Goal: Task Accomplishment & Management: Manage account settings

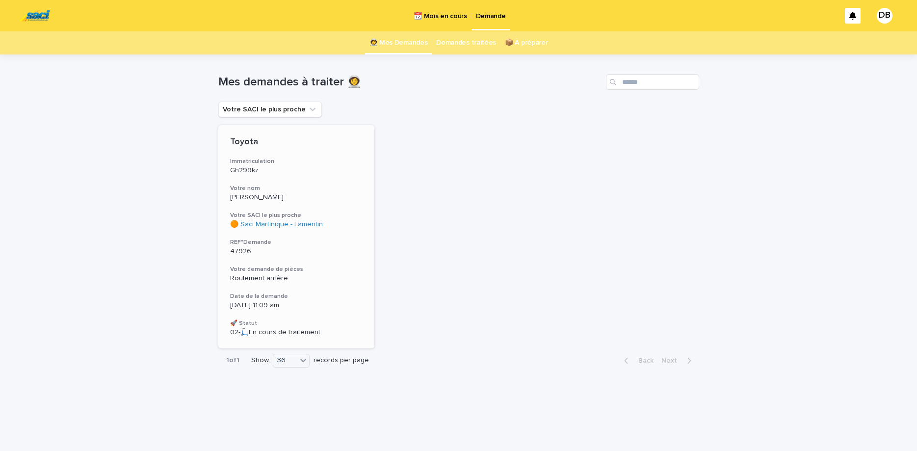
click at [331, 165] on div "Gh299kz" at bounding box center [296, 169] width 133 height 10
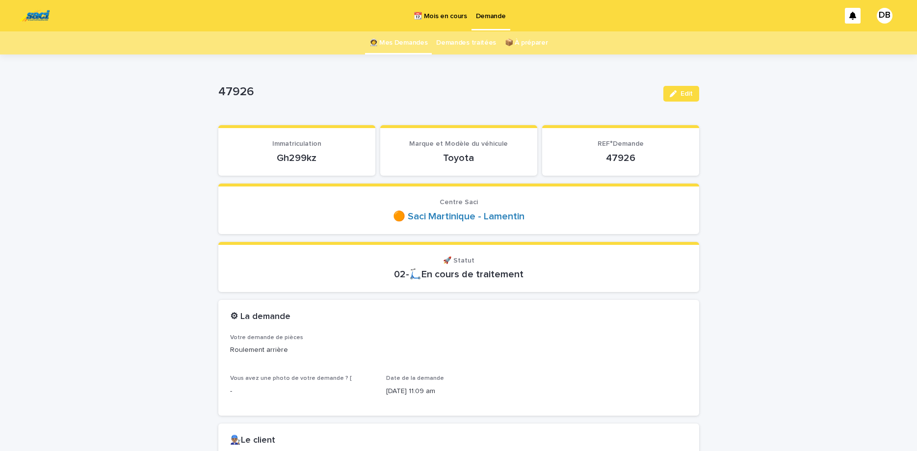
click at [287, 162] on p "Gh299kz" at bounding box center [296, 158] width 133 height 12
click at [288, 161] on p "Gh299kz" at bounding box center [296, 158] width 133 height 12
copy p "Gh299kz"
click at [686, 94] on span "Edit" at bounding box center [686, 93] width 12 height 7
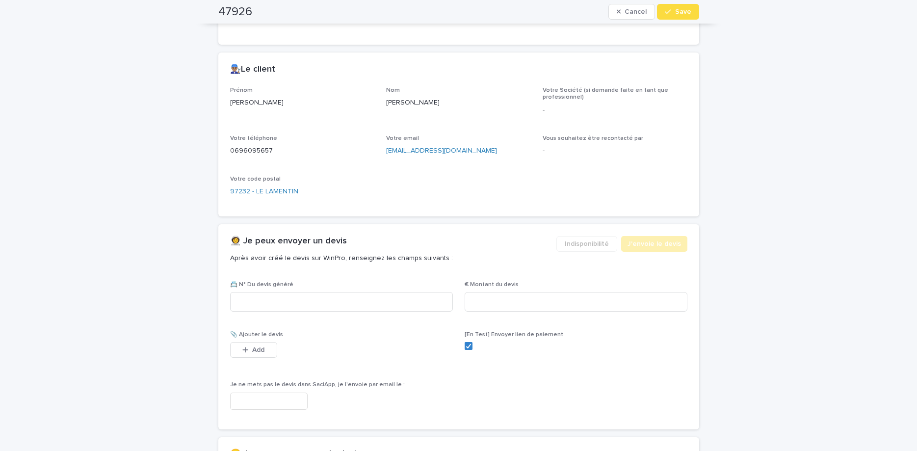
scroll to position [656, 0]
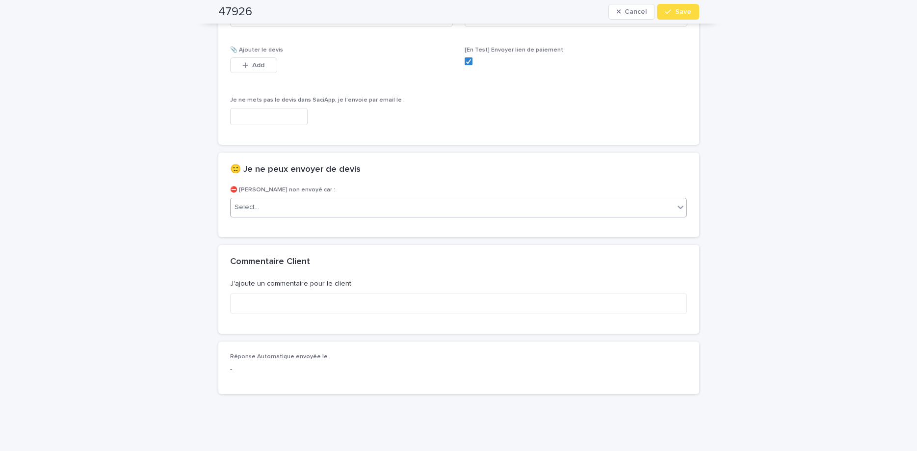
click at [439, 215] on div "Select..." at bounding box center [452, 207] width 444 height 16
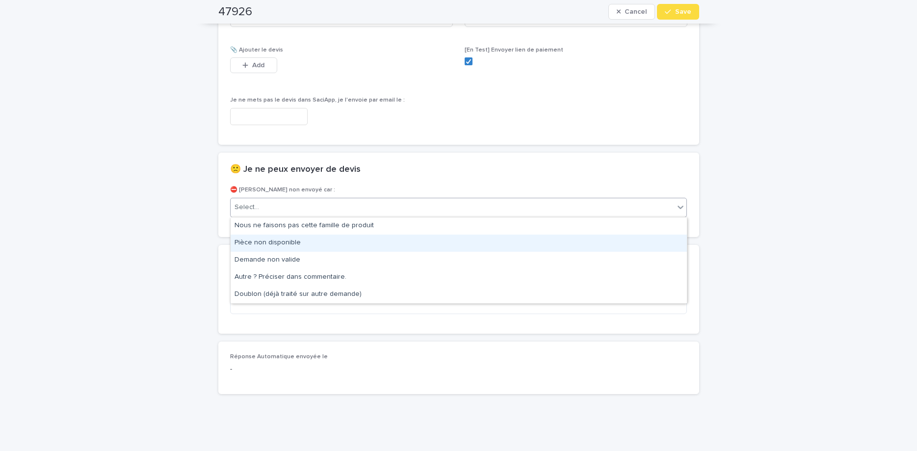
click at [415, 248] on div "Pièce non disponible" at bounding box center [458, 242] width 456 height 17
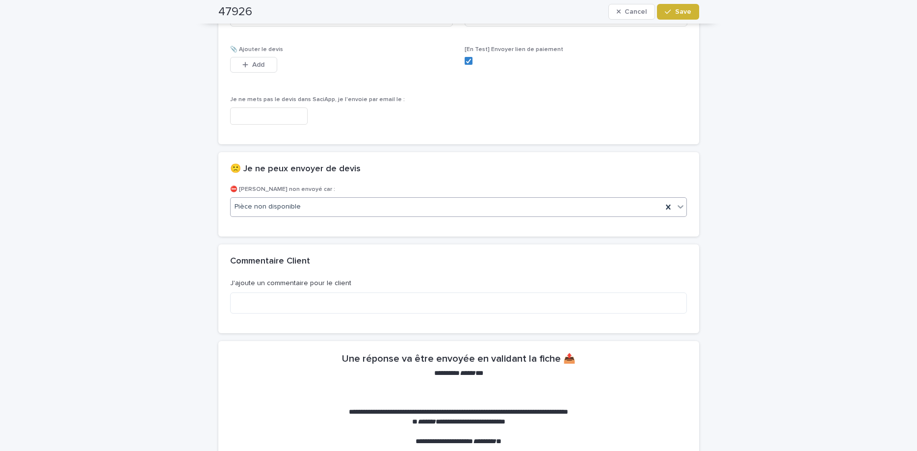
click at [684, 13] on span "Save" at bounding box center [683, 11] width 16 height 7
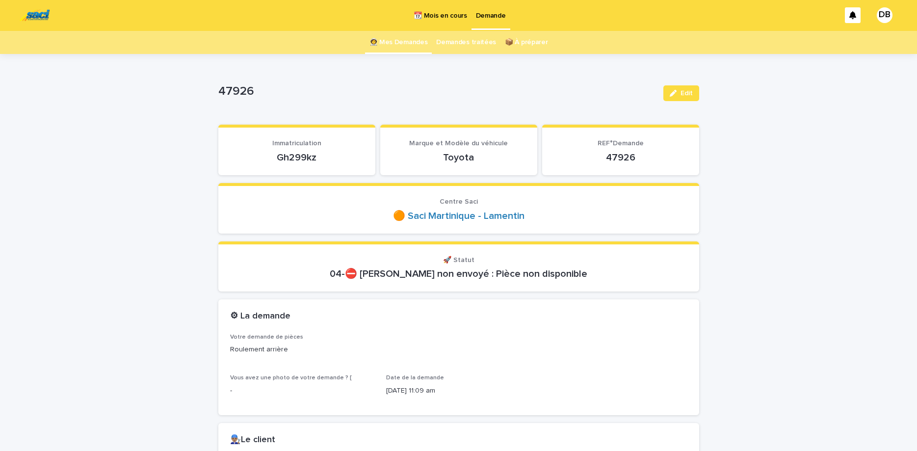
scroll to position [0, 0]
click at [383, 45] on link "👩‍🚀 Mes Demandes" at bounding box center [398, 42] width 58 height 23
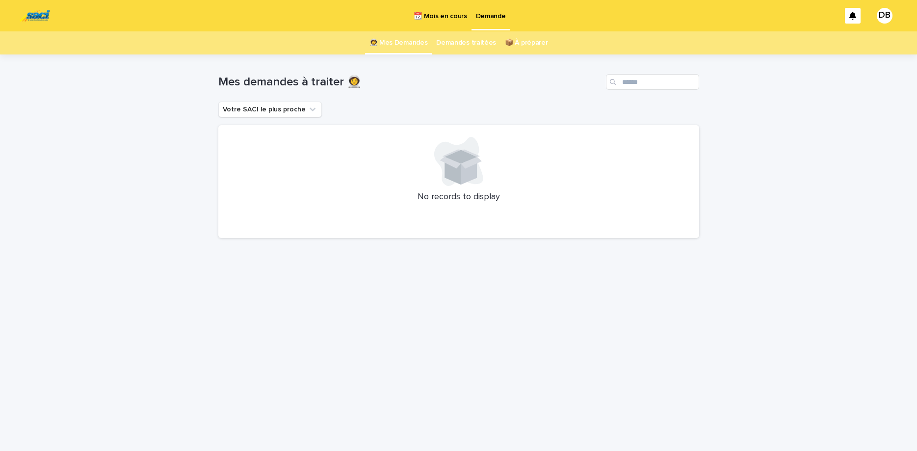
click at [461, 15] on p "📆 Mois en cours" at bounding box center [439, 10] width 53 height 21
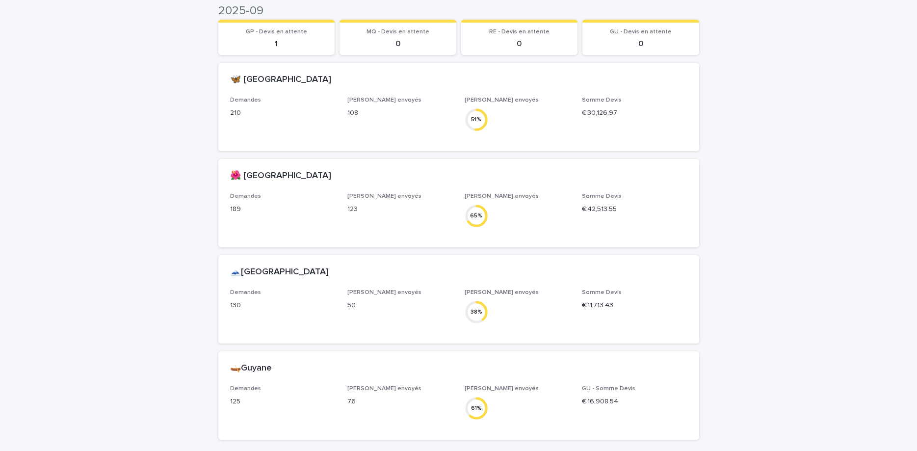
scroll to position [41, 0]
